Goal: Task Accomplishment & Management: Manage account settings

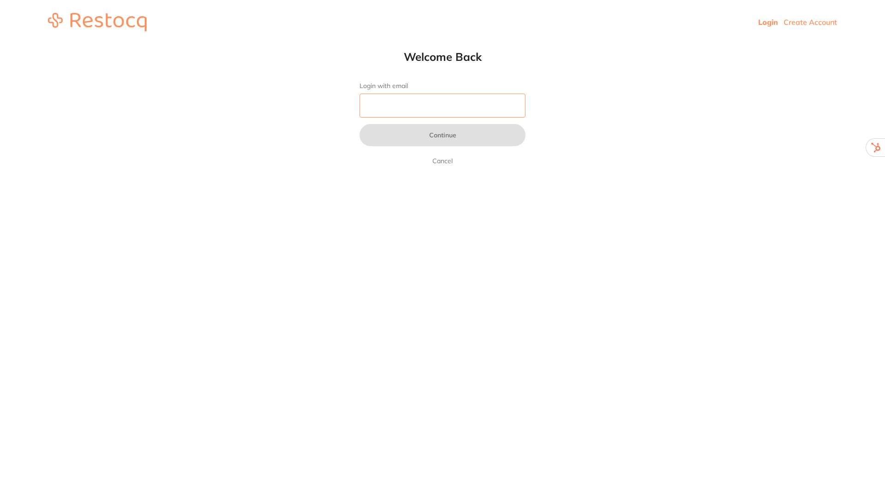
click at [487, 103] on input "Login with email" at bounding box center [443, 106] width 166 height 24
type input "[EMAIL_ADDRESS][DOMAIN_NAME]"
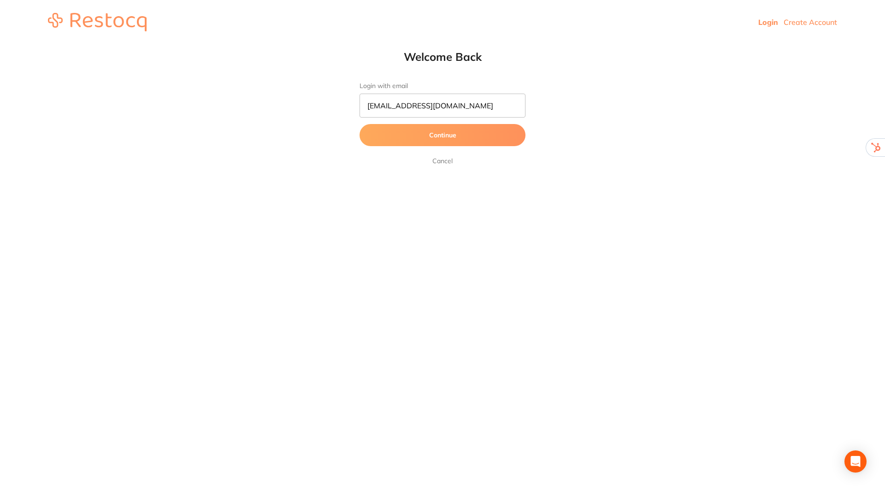
click at [460, 132] on button "Continue" at bounding box center [443, 135] width 166 height 22
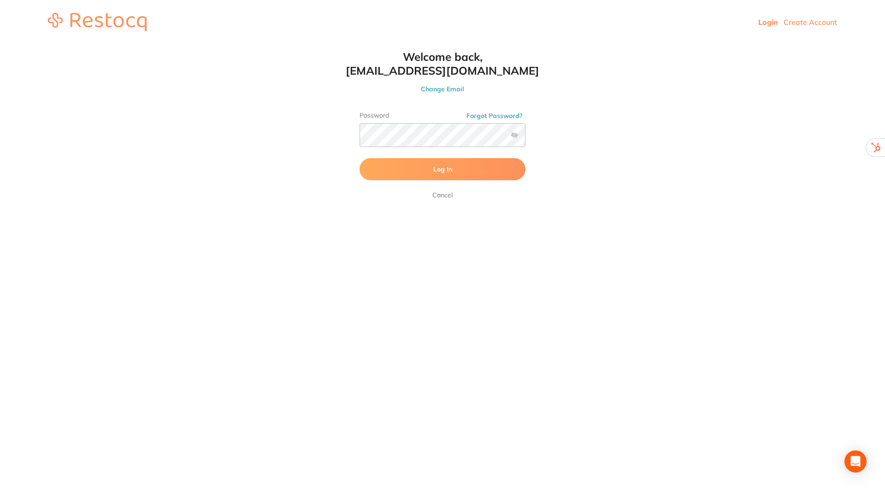
click at [444, 164] on button "Log In" at bounding box center [443, 169] width 166 height 22
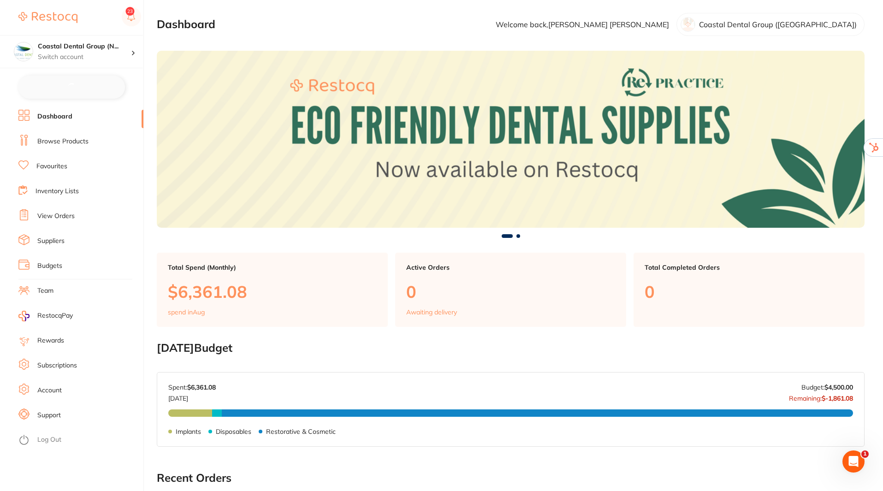
click at [65, 365] on link "Subscriptions" at bounding box center [57, 365] width 40 height 9
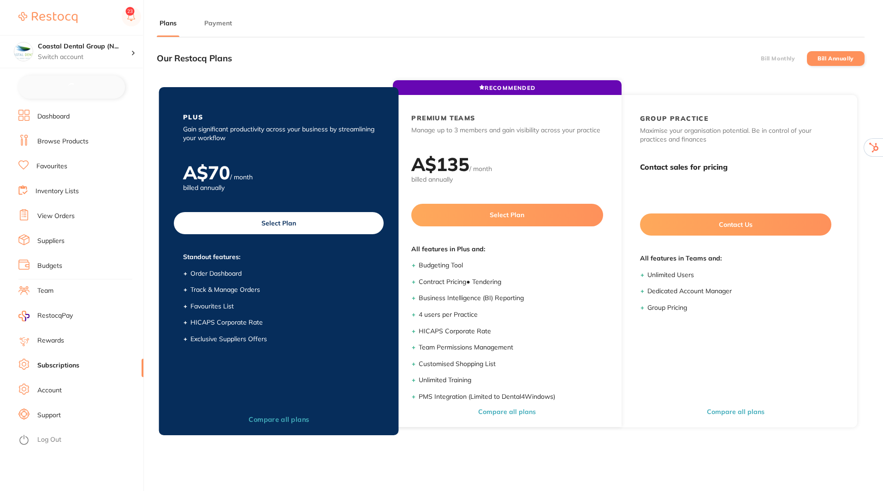
checkbox input "false"
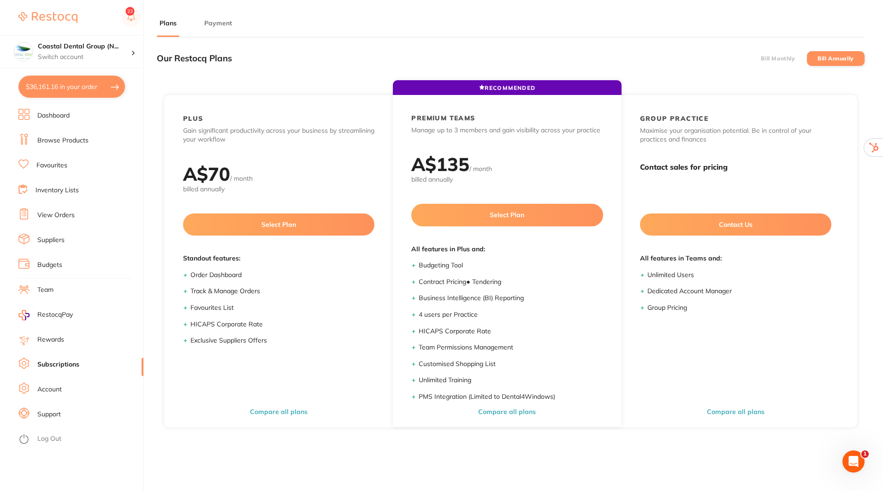
click at [779, 57] on label "Bill Monthly" at bounding box center [777, 58] width 34 height 6
click at [760, 59] on input "Bill Monthly" at bounding box center [760, 59] width 0 height 0
